Goal: Task Accomplishment & Management: Manage account settings

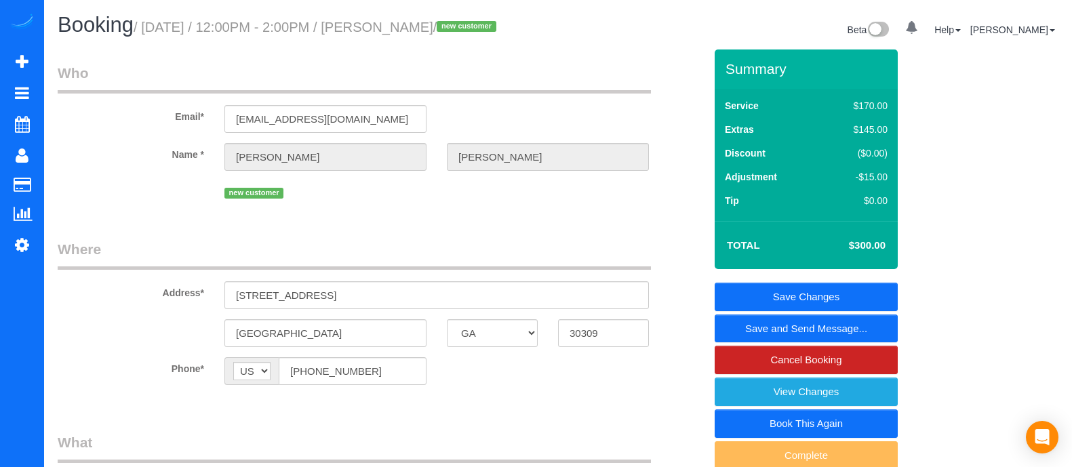
select select "GA"
select select "2"
select select "spot2"
select select "number:3"
select select "number:6"
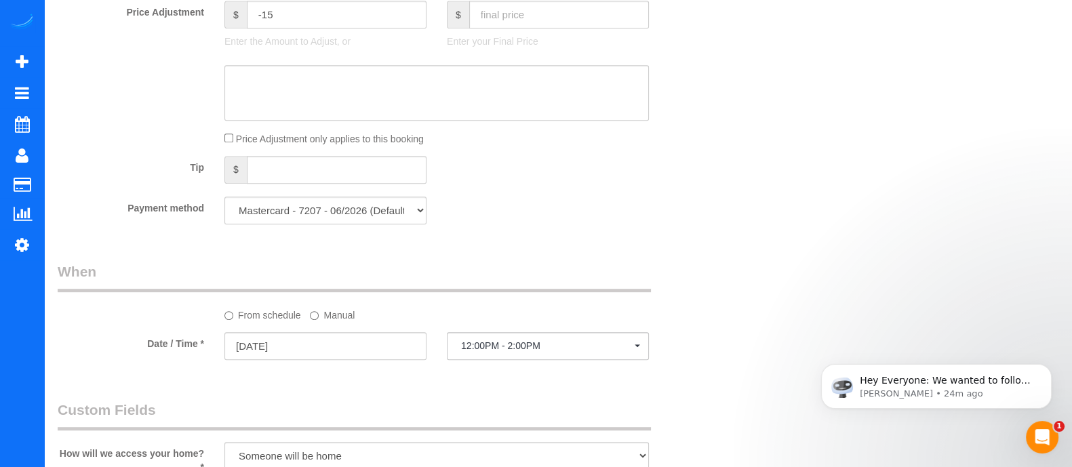
scroll to position [882, 0]
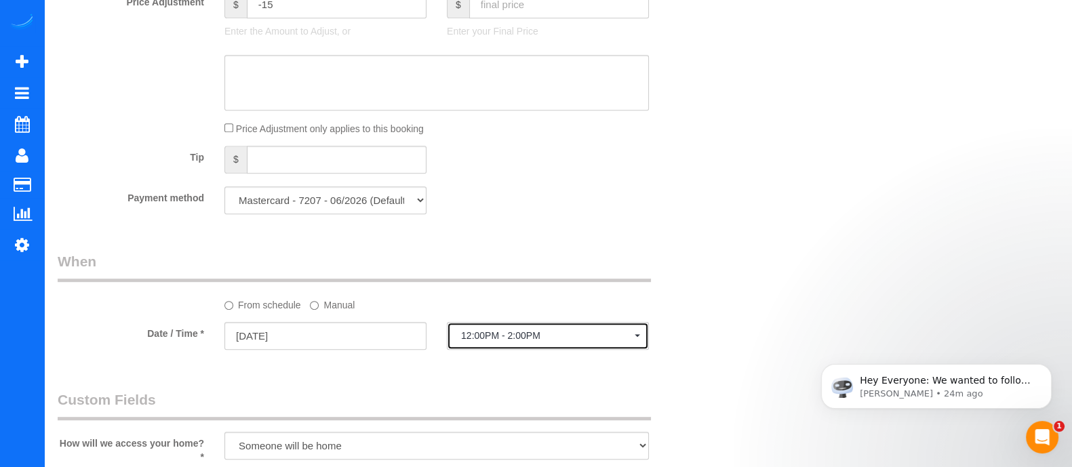
click at [517, 349] on button "12:00PM - 2:00PM" at bounding box center [548, 336] width 202 height 28
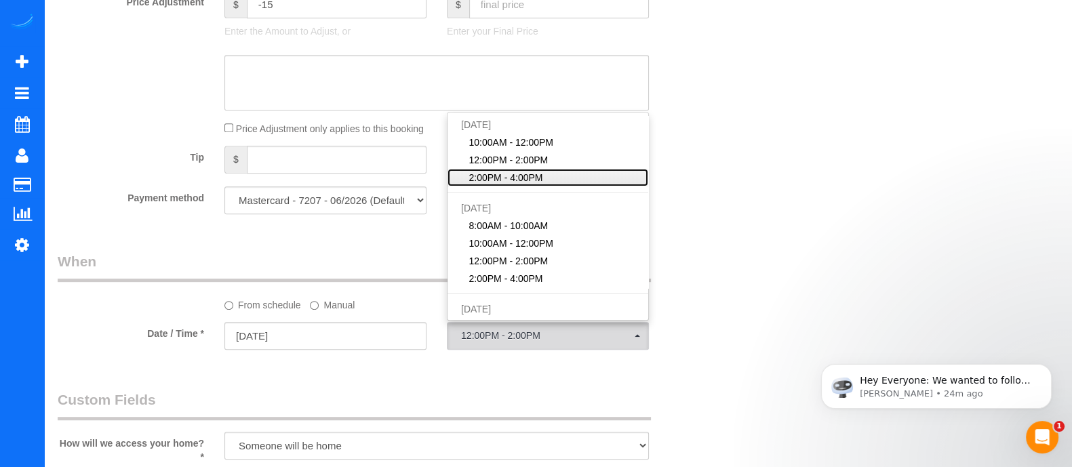
click at [509, 184] on span "2:00PM - 4:00PM" at bounding box center [506, 178] width 74 height 14
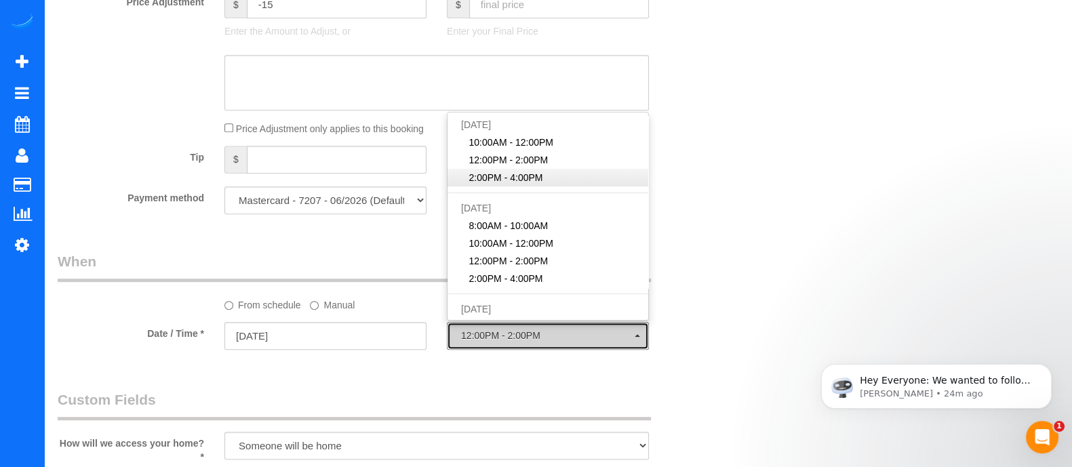
select select "spot3"
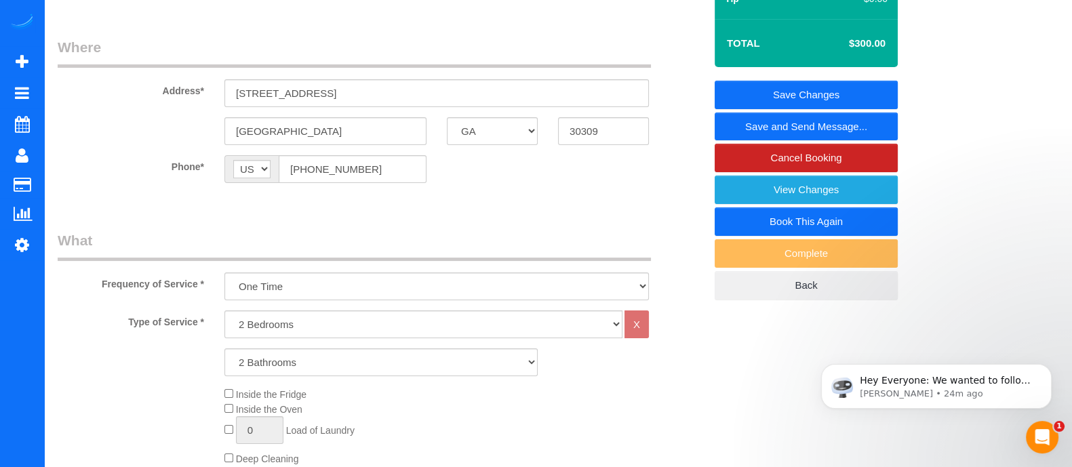
scroll to position [0, 0]
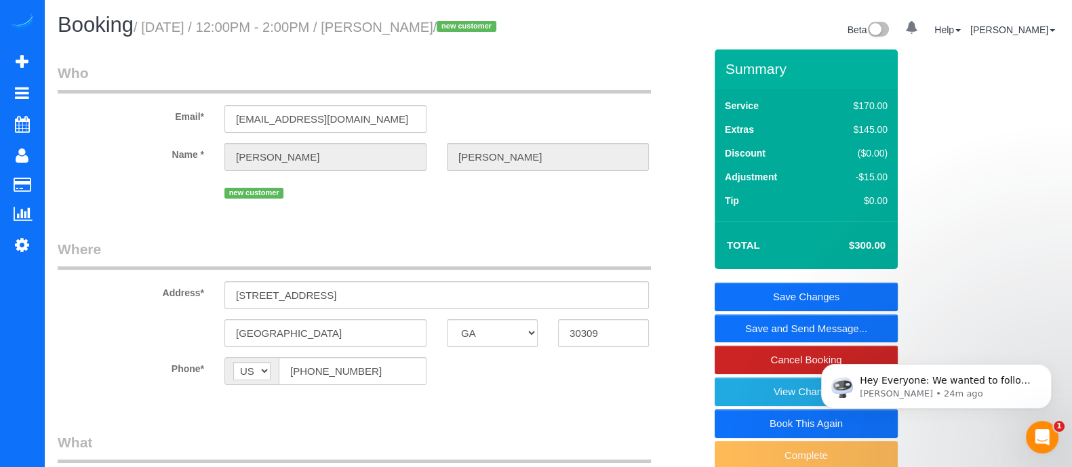
click at [787, 300] on link "Save Changes" at bounding box center [806, 297] width 183 height 28
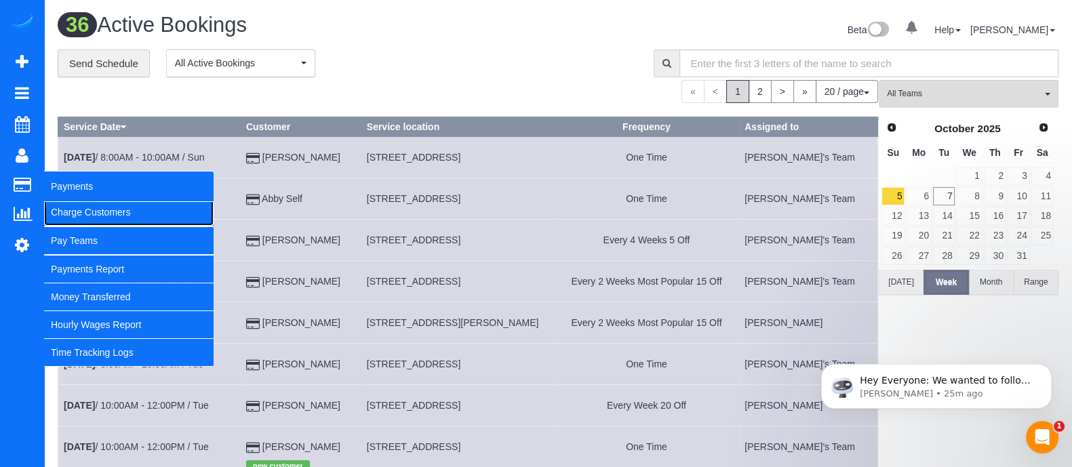
click at [81, 203] on link "Charge Customers" at bounding box center [129, 212] width 170 height 27
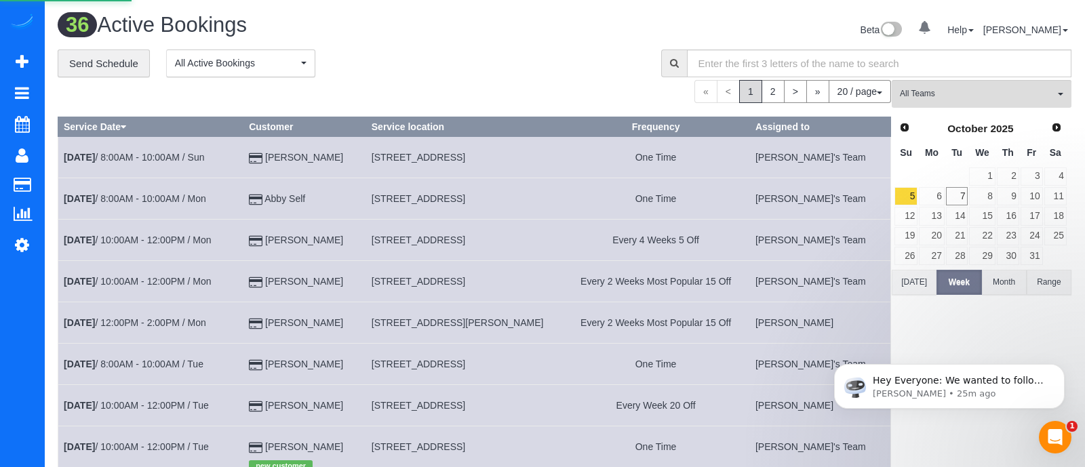
select select
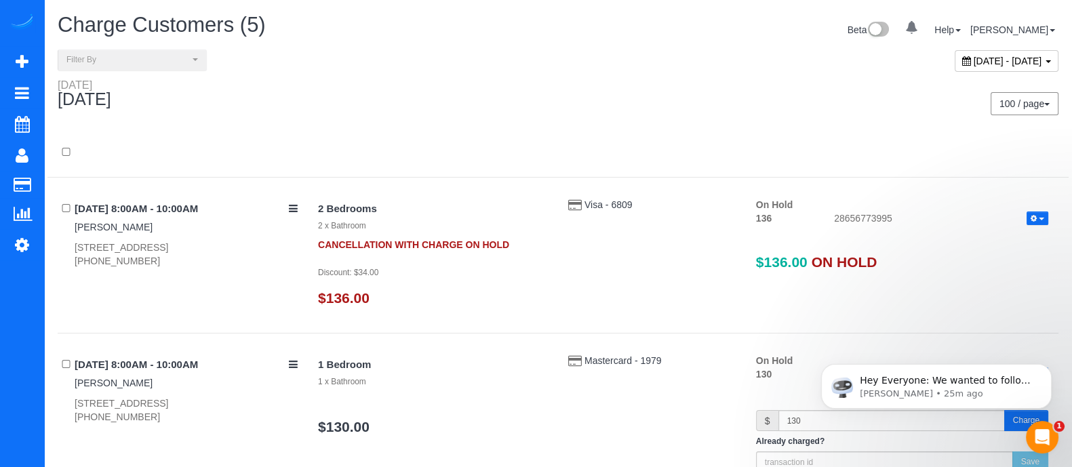
click at [955, 54] on div "[DATE] - [DATE]" at bounding box center [1007, 61] width 104 height 22
type input "**********"
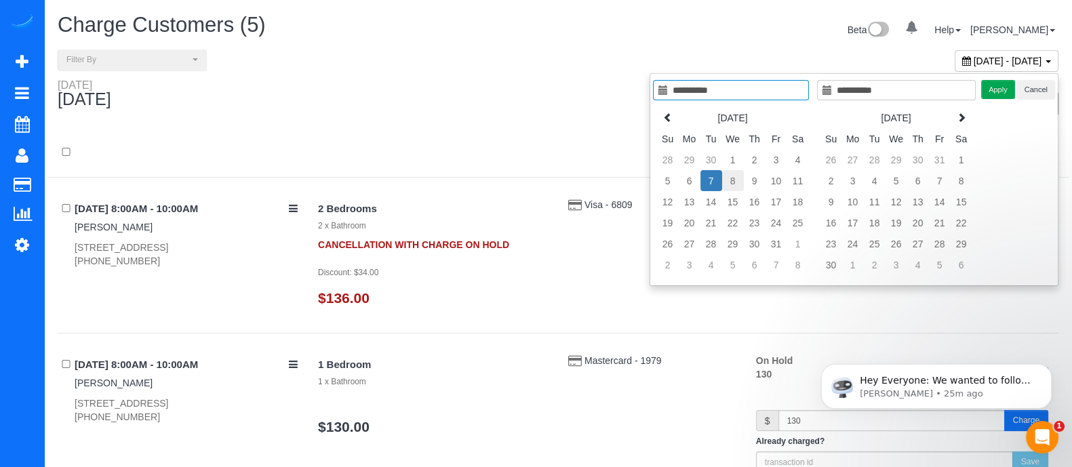
type input "**********"
click at [736, 178] on td "8" at bounding box center [733, 180] width 22 height 21
type input "**********"
click at [736, 178] on td "8" at bounding box center [733, 180] width 22 height 21
type input "**********"
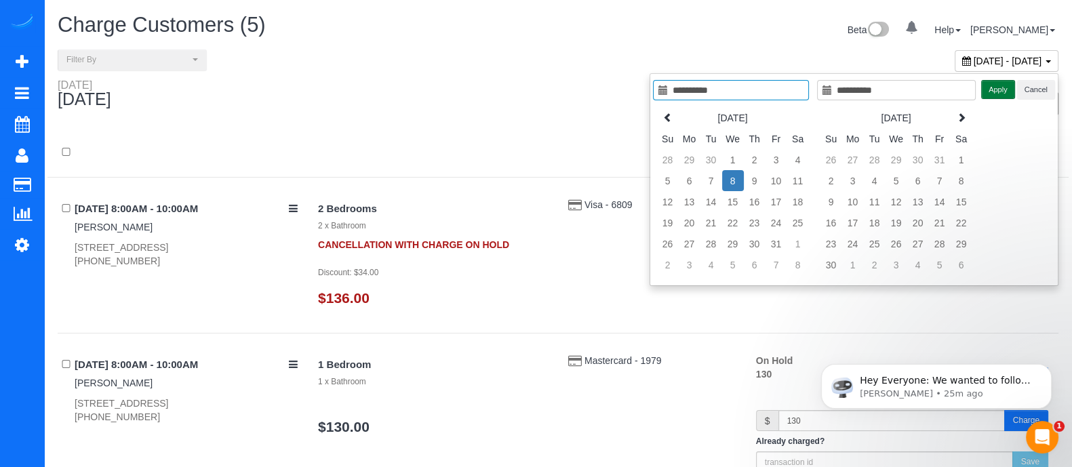
click at [988, 92] on button "Apply" at bounding box center [998, 90] width 34 height 20
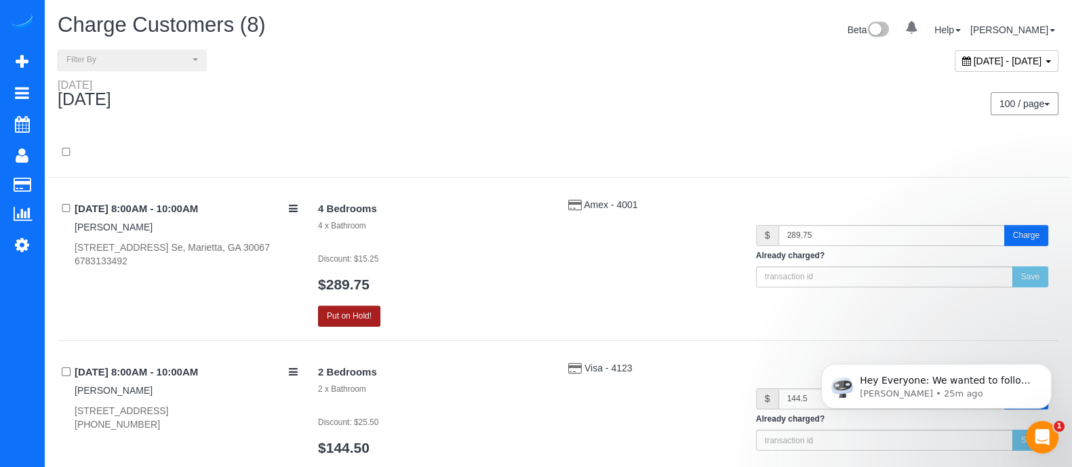
click at [332, 323] on button "Put on Hold!" at bounding box center [349, 316] width 62 height 21
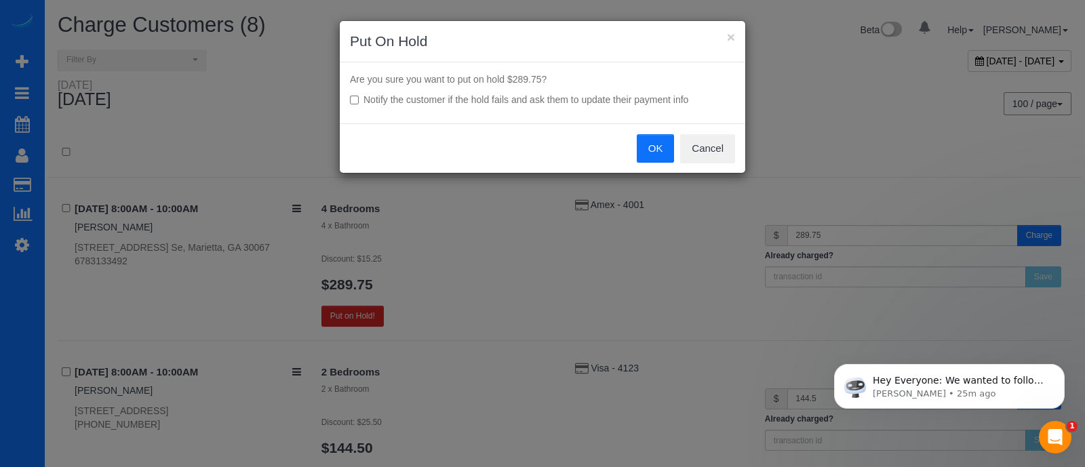
click at [659, 149] on button "OK" at bounding box center [656, 148] width 38 height 28
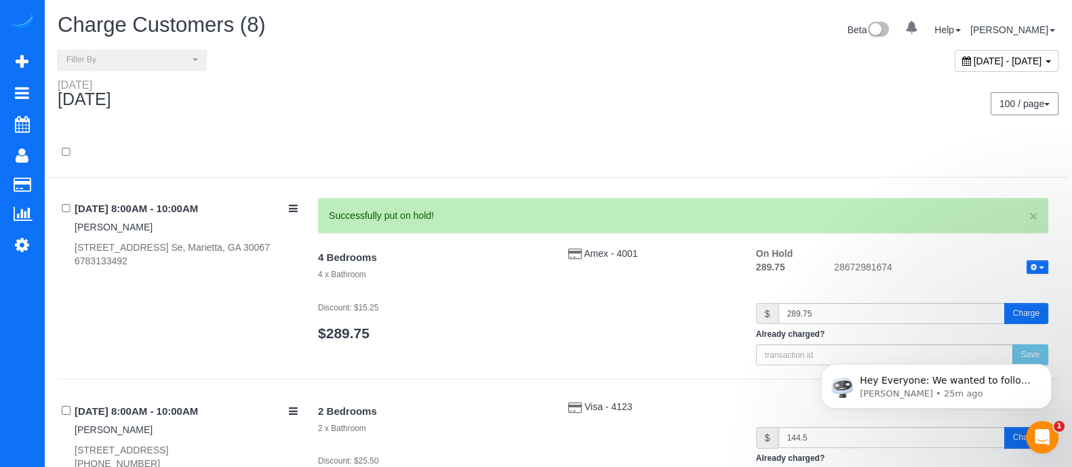
scroll to position [234, 0]
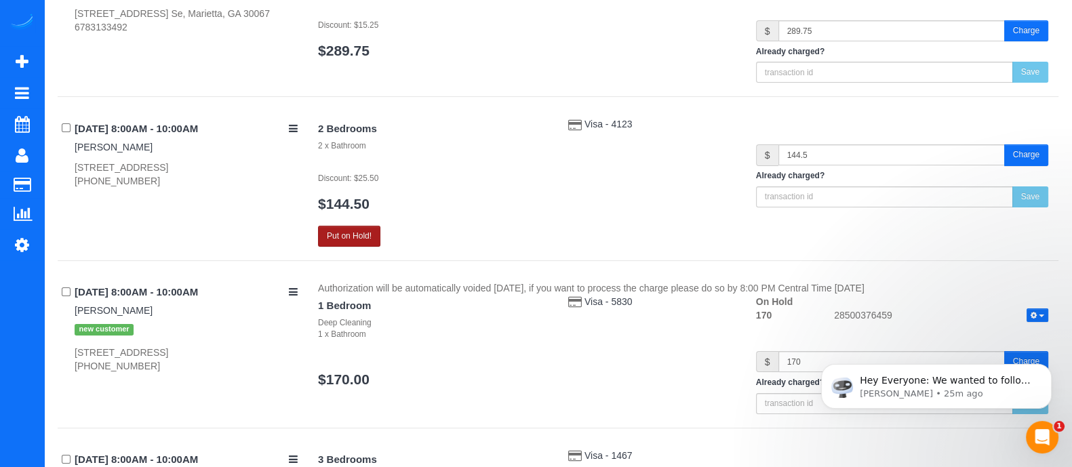
click at [352, 241] on button "Put on Hold!" at bounding box center [349, 236] width 62 height 21
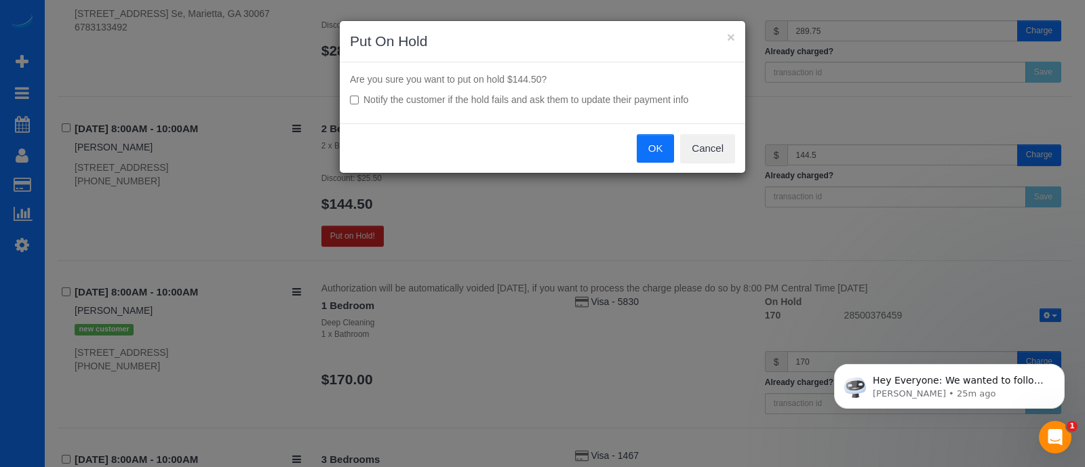
click at [655, 138] on button "OK" at bounding box center [656, 148] width 38 height 28
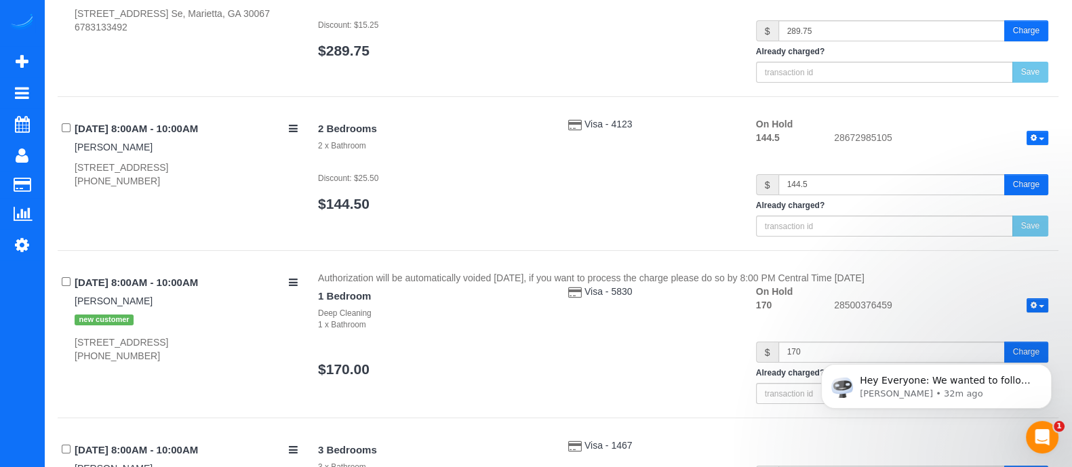
scroll to position [0, 0]
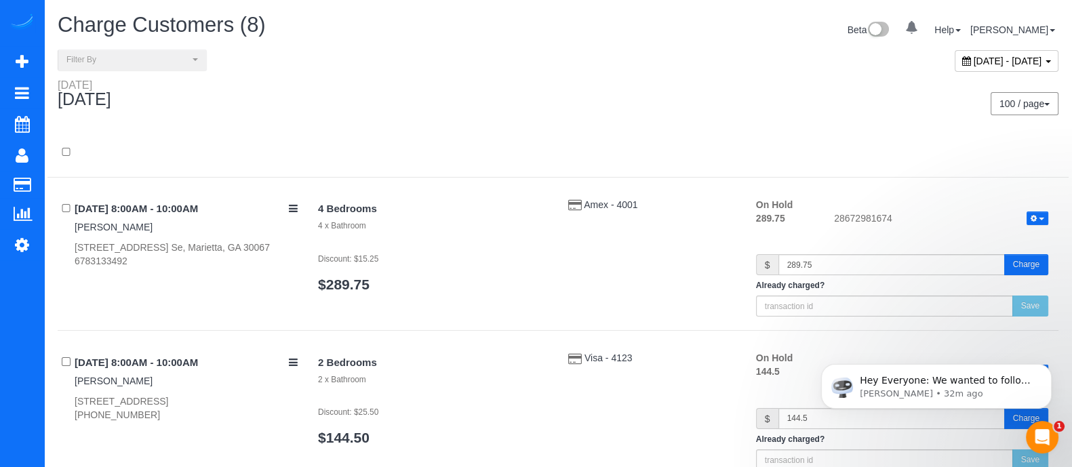
drag, startPoint x: 1068, startPoint y: 77, endPoint x: 1065, endPoint y: 220, distance: 143.1
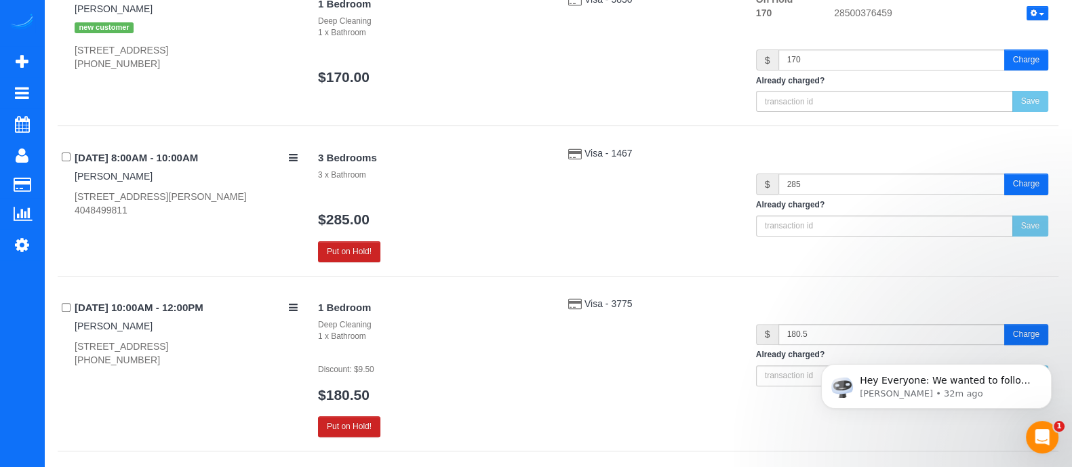
scroll to position [528, 0]
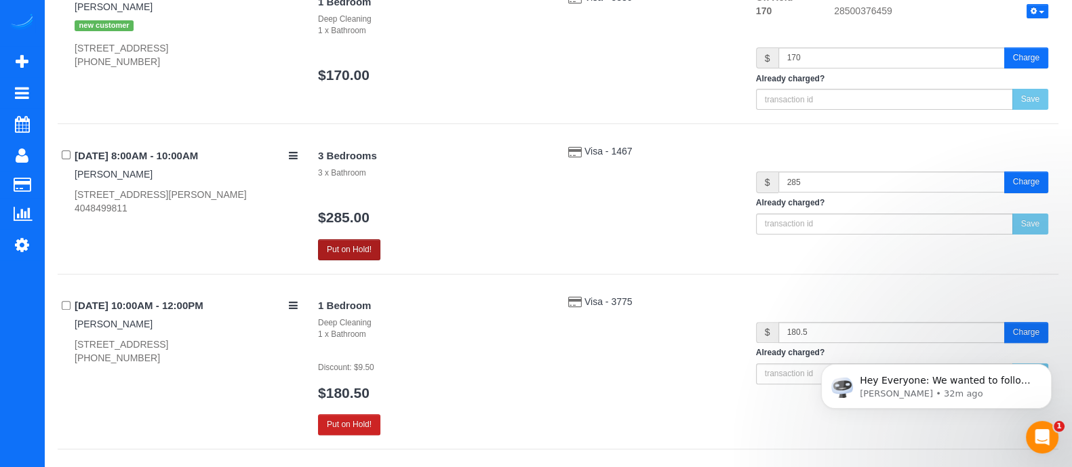
click at [369, 241] on button "Put on Hold!" at bounding box center [349, 249] width 62 height 21
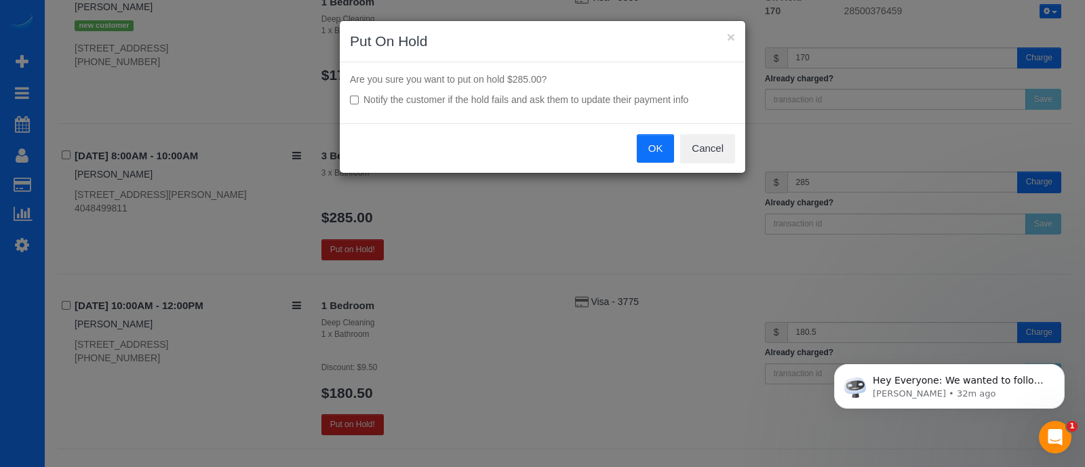
click at [646, 149] on button "OK" at bounding box center [656, 148] width 38 height 28
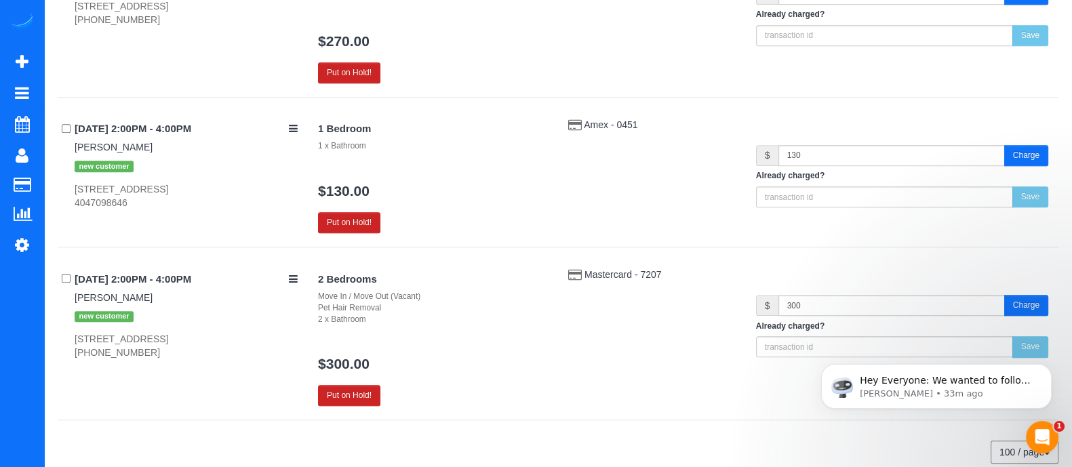
scroll to position [1052, 0]
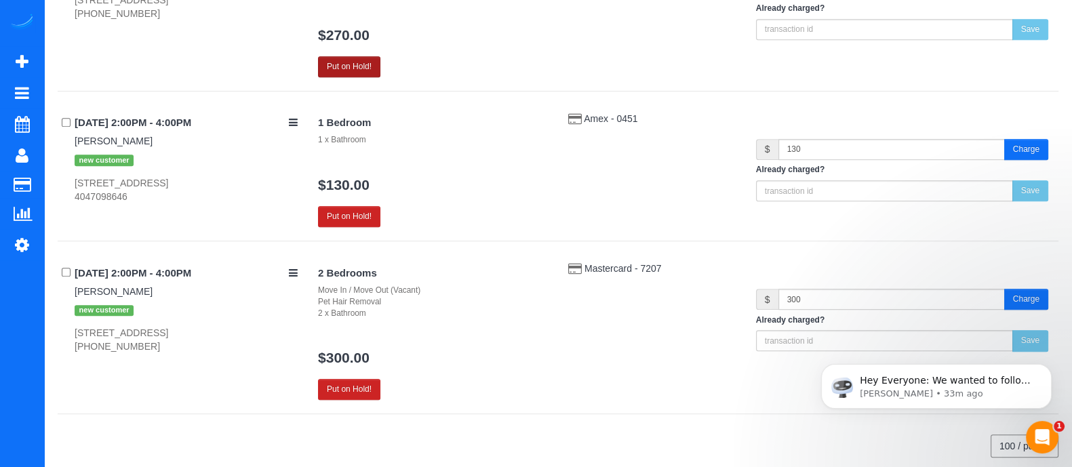
click at [356, 71] on button "Put on Hold!" at bounding box center [349, 66] width 62 height 21
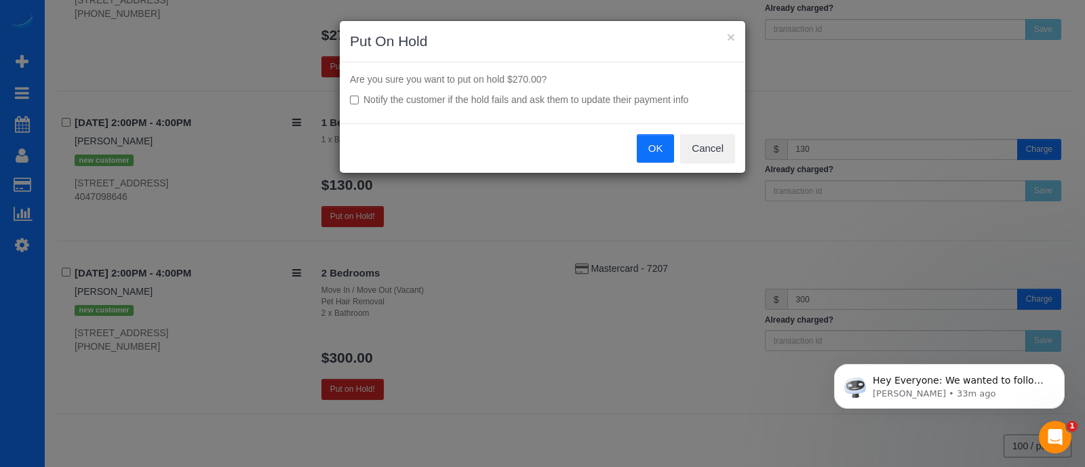
click at [643, 145] on button "OK" at bounding box center [656, 148] width 38 height 28
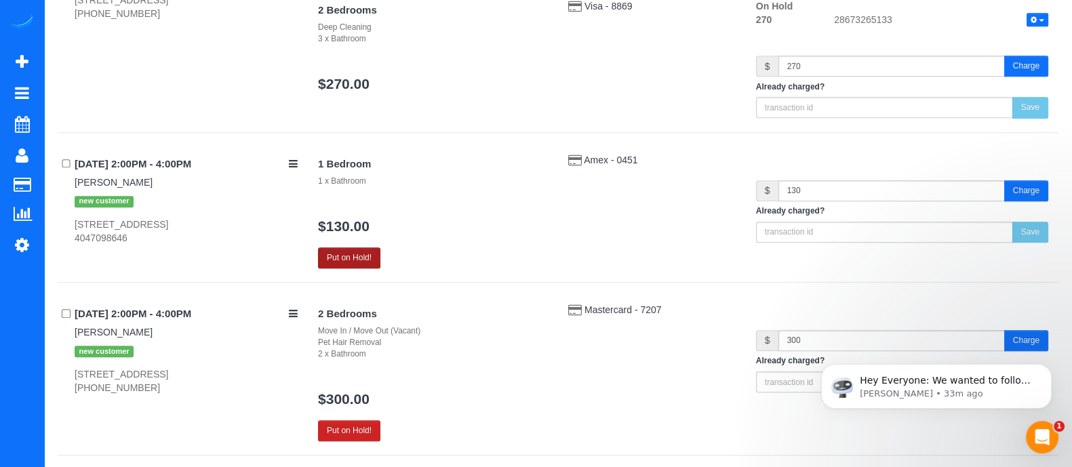
click at [365, 254] on button "Put on Hold!" at bounding box center [349, 258] width 62 height 21
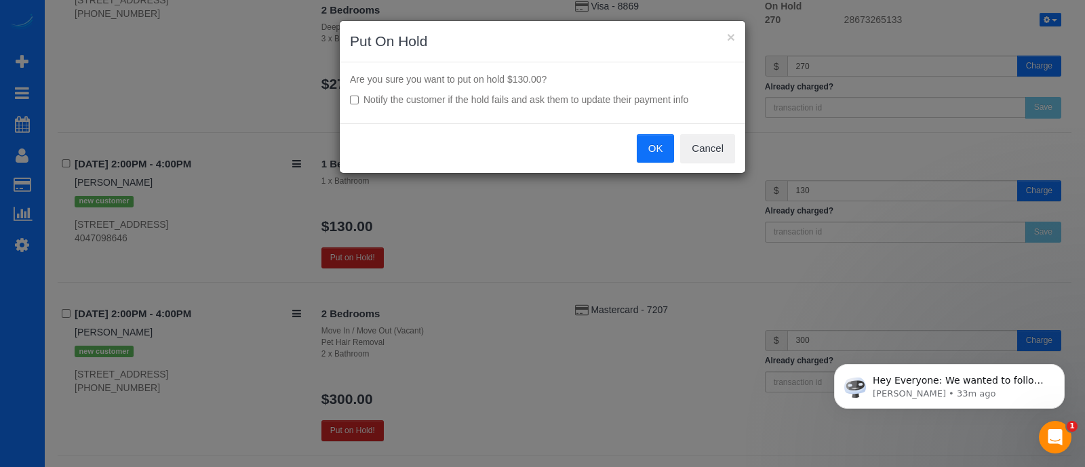
click at [658, 140] on button "OK" at bounding box center [656, 148] width 38 height 28
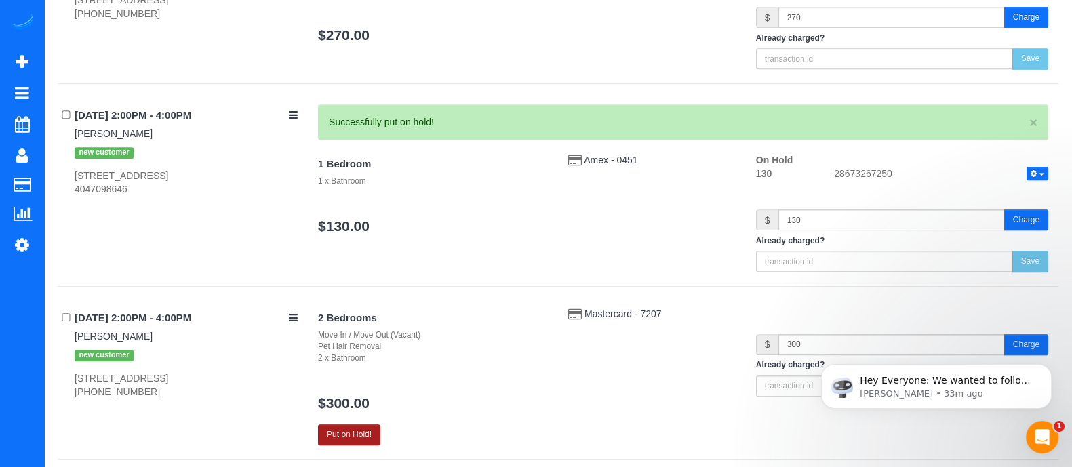
click at [359, 429] on button "Put on Hold!" at bounding box center [349, 434] width 62 height 21
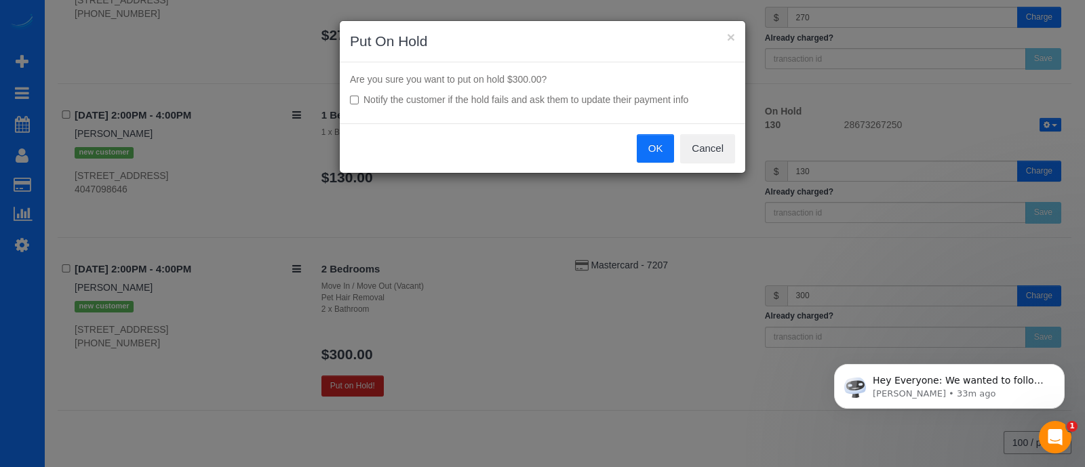
click at [654, 146] on button "OK" at bounding box center [656, 148] width 38 height 28
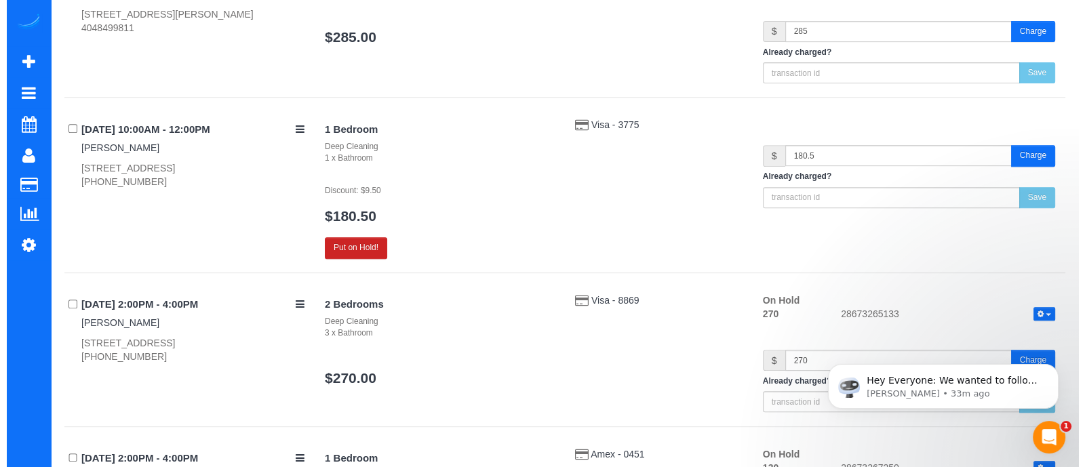
scroll to position [556, 0]
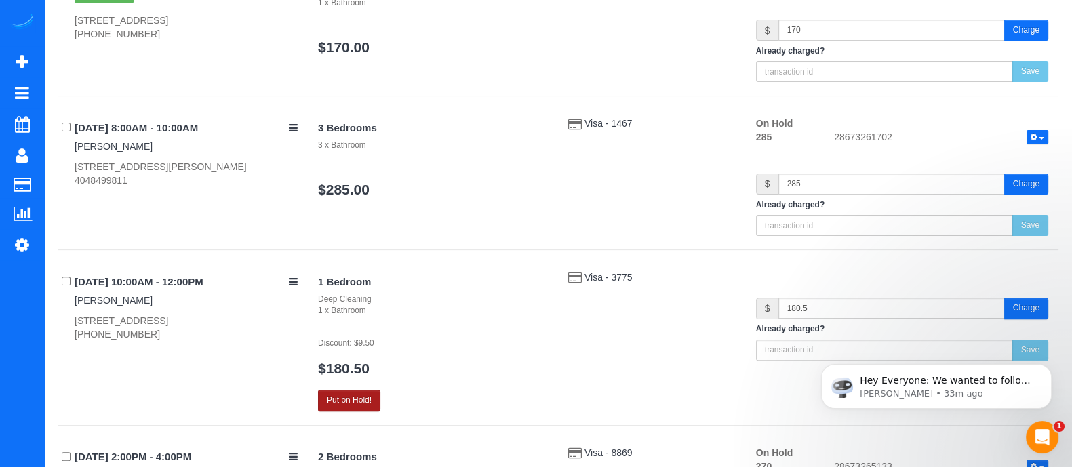
click at [371, 395] on button "Put on Hold!" at bounding box center [349, 400] width 62 height 21
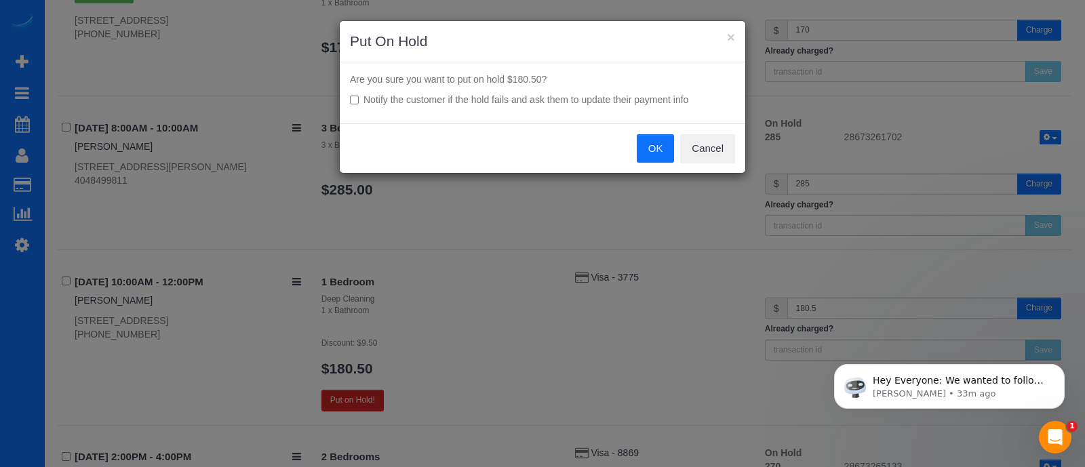
click at [639, 140] on button "OK" at bounding box center [656, 148] width 38 height 28
